Goal: Find specific page/section: Find specific page/section

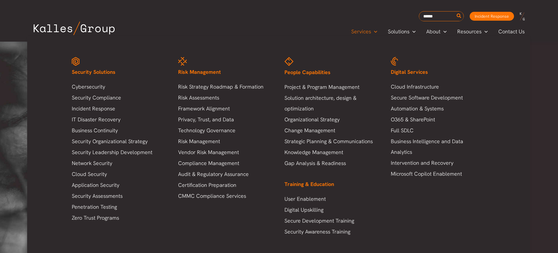
scroll to position [1, 0]
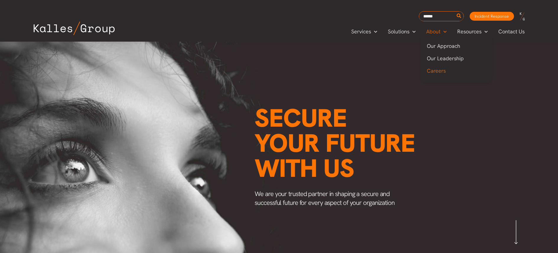
click at [440, 73] on span "Careers" at bounding box center [436, 70] width 19 height 7
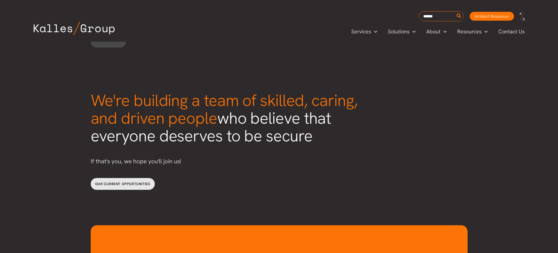
click at [137, 178] on link "Our current opportunities" at bounding box center [123, 184] width 64 height 12
click at [136, 182] on span "Our current opportunities" at bounding box center [122, 184] width 55 height 5
